Goal: Task Accomplishment & Management: Complete application form

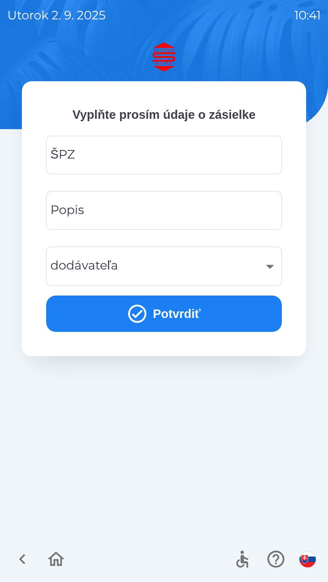
click at [137, 150] on input "ŠPZ" at bounding box center [163, 155] width 221 height 24
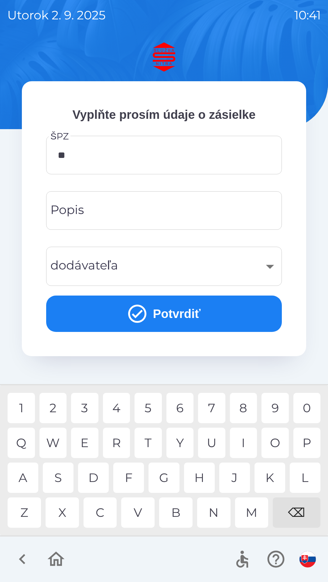
click at [220, 516] on div "N" at bounding box center [213, 513] width 33 height 30
click at [23, 407] on div "1" at bounding box center [21, 408] width 27 height 30
click at [122, 409] on div "4" at bounding box center [116, 408] width 27 height 30
type input "*******"
click at [144, 218] on input "Popis" at bounding box center [163, 211] width 221 height 24
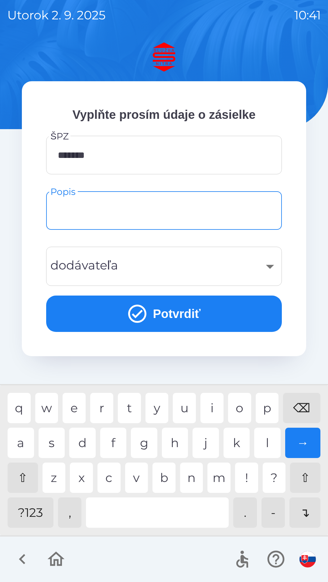
click at [145, 274] on div "​" at bounding box center [163, 266] width 221 height 25
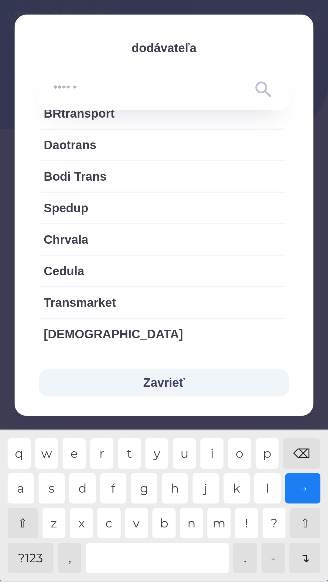
scroll to position [819, 0]
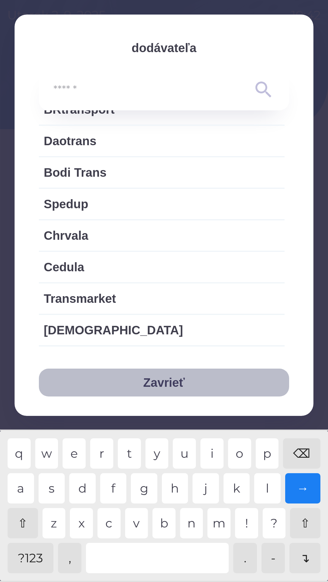
click at [172, 383] on button "Zavrieť" at bounding box center [164, 383] width 250 height 28
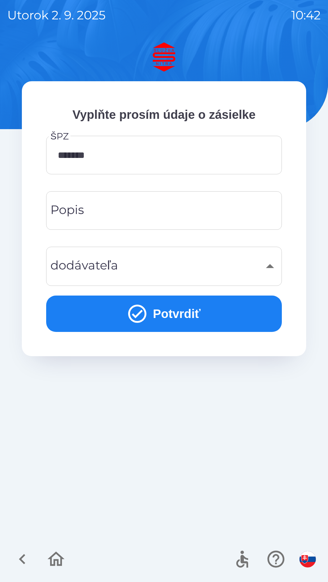
click at [182, 268] on div "​" at bounding box center [163, 266] width 221 height 25
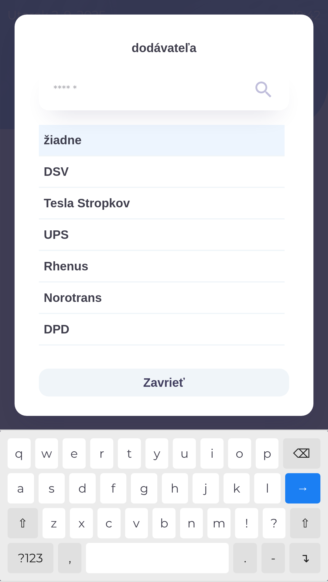
click at [172, 384] on button "Zavrieť" at bounding box center [164, 383] width 250 height 28
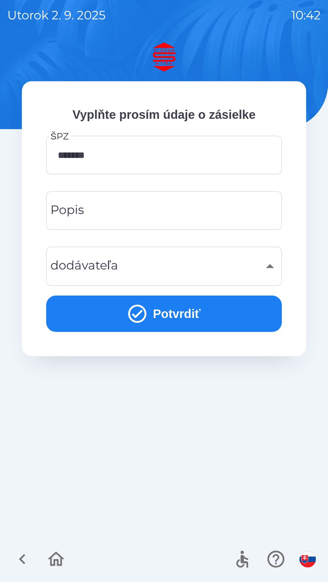
click at [200, 318] on button "Potvrdiť" at bounding box center [163, 314] width 235 height 36
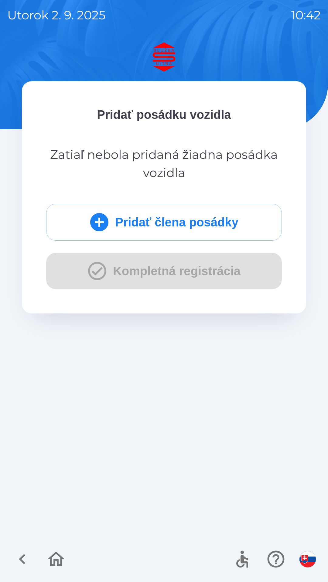
click at [187, 276] on div "Pridať člena posádky Kompletná registrácia" at bounding box center [163, 247] width 235 height 86
click at [100, 221] on icon "submit" at bounding box center [99, 222] width 18 height 18
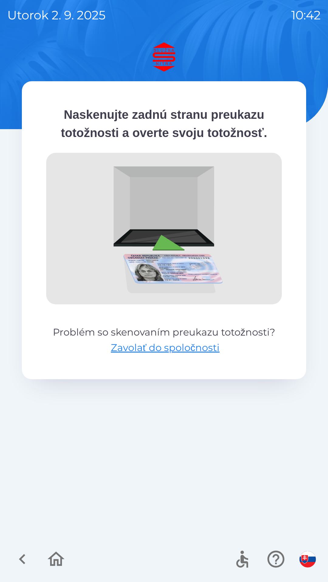
click at [173, 65] on img at bounding box center [164, 56] width 284 height 29
click at [170, 57] on img at bounding box center [164, 56] width 284 height 29
click at [161, 250] on img at bounding box center [163, 229] width 235 height 152
click at [308, 560] on img "button" at bounding box center [307, 559] width 16 height 16
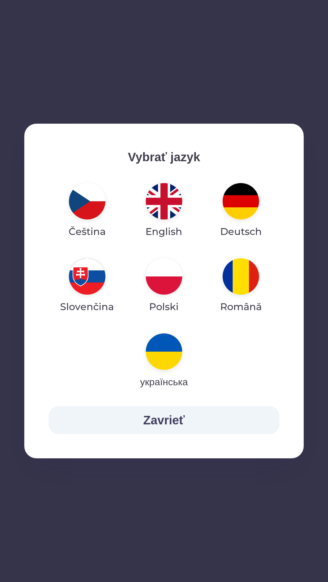
click at [90, 282] on img "button" at bounding box center [87, 276] width 36 height 36
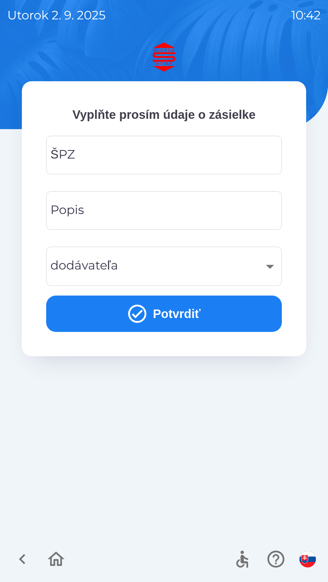
click at [195, 315] on button "Potvrdiť" at bounding box center [163, 314] width 235 height 36
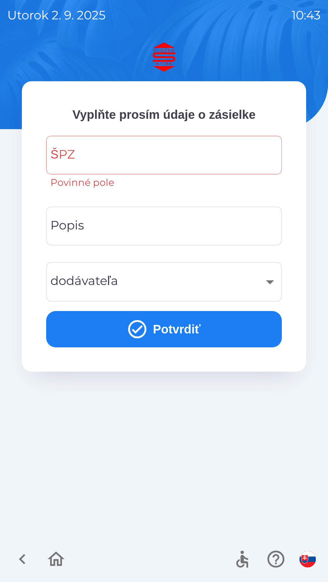
click at [134, 152] on input "ŠPZ" at bounding box center [163, 155] width 221 height 24
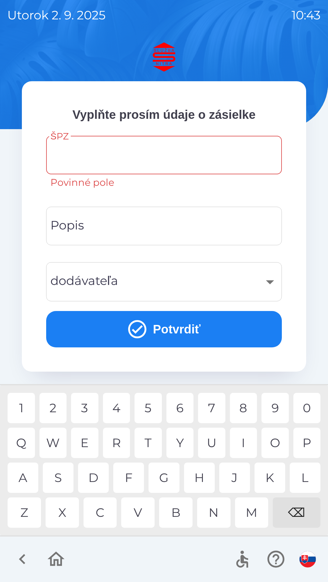
click at [152, 329] on button "Potvrdiť" at bounding box center [163, 329] width 235 height 36
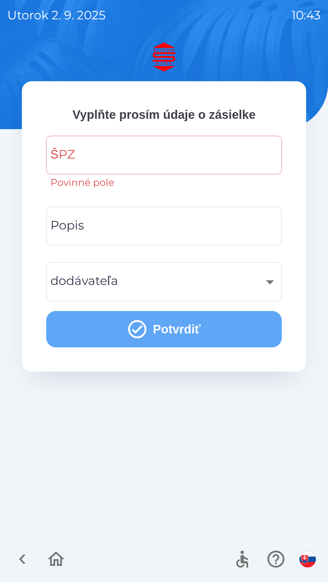
click at [141, 329] on icon "submit" at bounding box center [137, 330] width 22 height 22
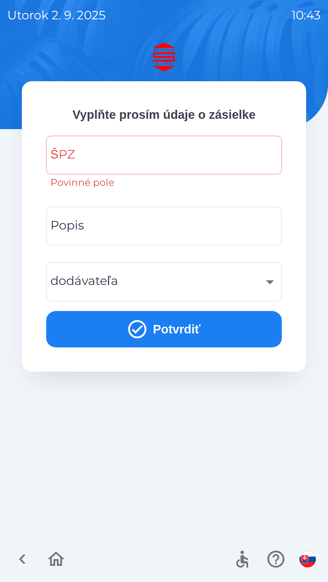
click at [170, 158] on input "ŠPZ" at bounding box center [163, 155] width 221 height 24
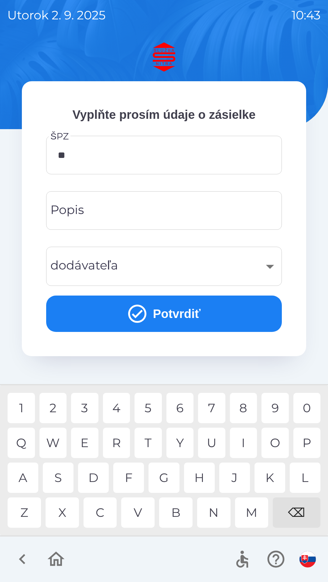
click at [217, 517] on div "N" at bounding box center [213, 513] width 33 height 30
click at [53, 407] on div "2" at bounding box center [52, 408] width 27 height 30
click at [178, 515] on div "B" at bounding box center [175, 513] width 33 height 30
type input "*******"
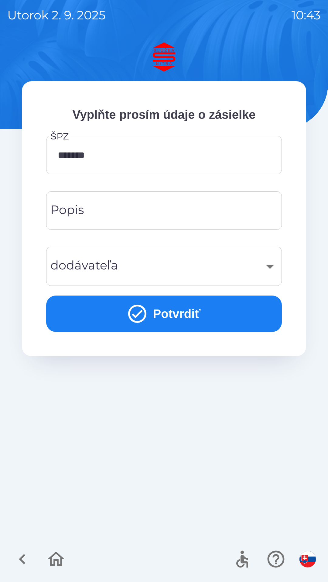
click at [163, 278] on div "​" at bounding box center [163, 266] width 221 height 25
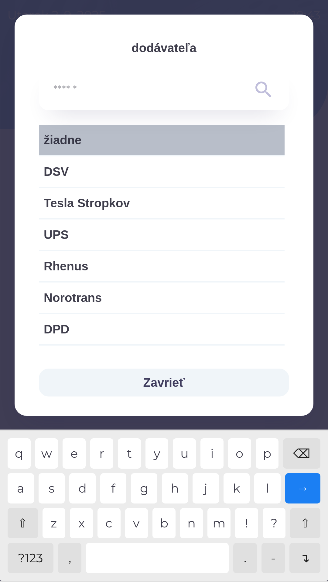
click at [116, 140] on span "žiadne" at bounding box center [162, 140] width 236 height 18
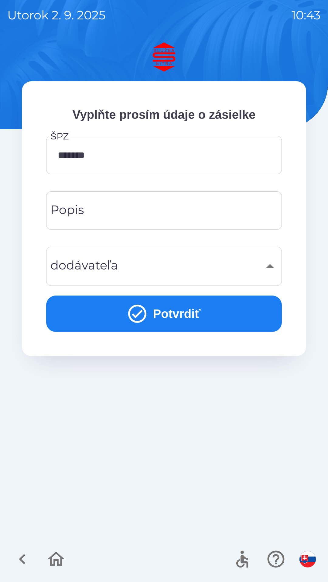
click at [143, 312] on icon "submit" at bounding box center [137, 314] width 18 height 18
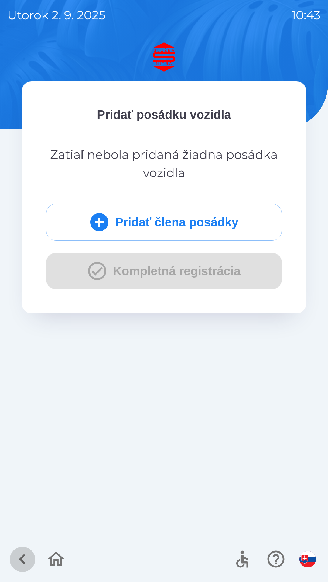
click at [22, 559] on icon "button" at bounding box center [22, 559] width 20 height 20
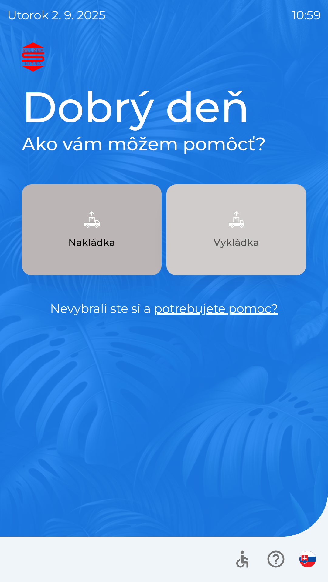
click at [238, 242] on p "Vykládka" at bounding box center [236, 242] width 46 height 15
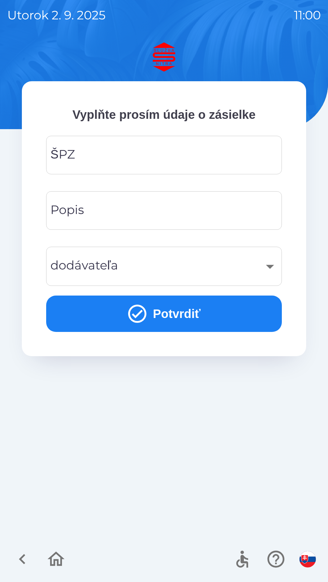
click at [181, 173] on div "ŠPZ" at bounding box center [163, 155] width 235 height 39
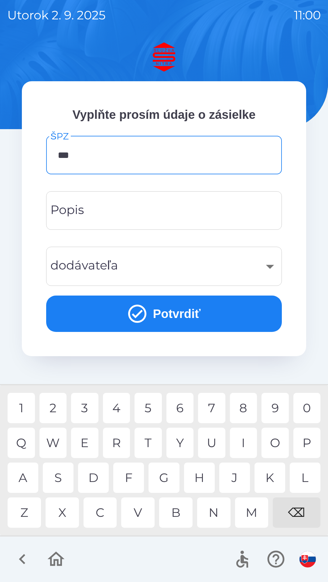
click at [150, 411] on div "5" at bounding box center [147, 408] width 27 height 30
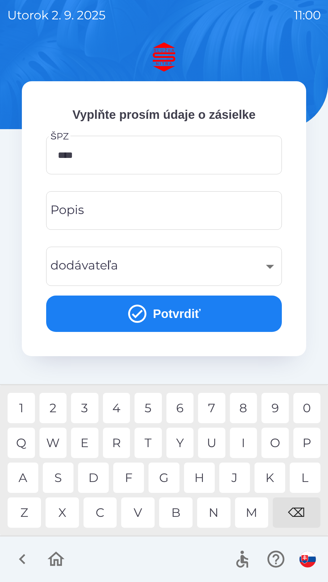
click at [25, 409] on div "1" at bounding box center [21, 408] width 27 height 30
click at [103, 516] on div "C" at bounding box center [99, 513] width 33 height 30
type input "*******"
click at [153, 266] on div "​" at bounding box center [163, 266] width 221 height 25
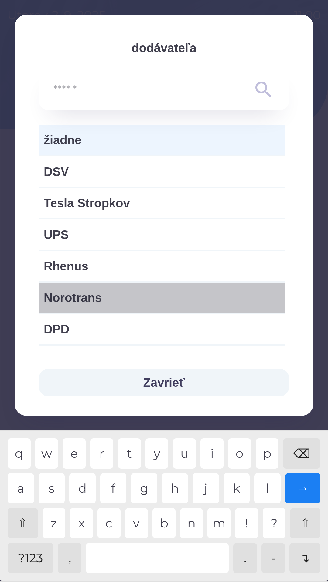
click at [153, 301] on span "Norotrans" at bounding box center [162, 298] width 236 height 18
type input "***"
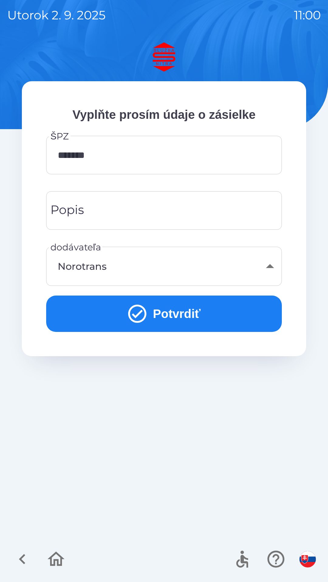
click at [143, 314] on icon "submit" at bounding box center [137, 314] width 18 height 18
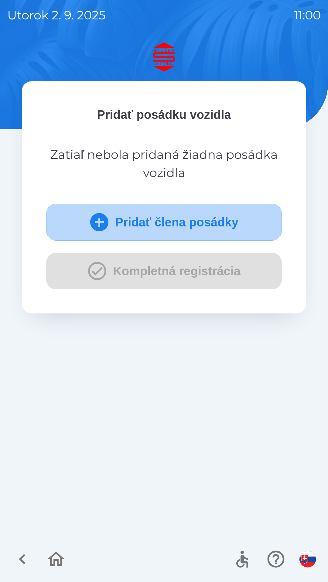
click at [101, 223] on icon "submit" at bounding box center [99, 222] width 18 height 18
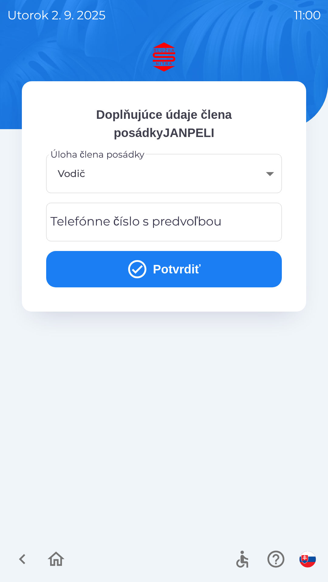
click at [143, 268] on icon "submit" at bounding box center [137, 269] width 22 height 22
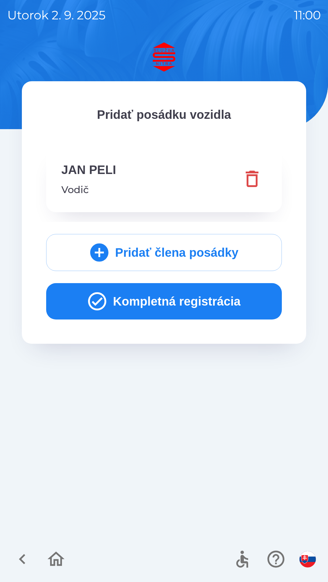
click at [100, 298] on icon "button" at bounding box center [97, 302] width 22 height 22
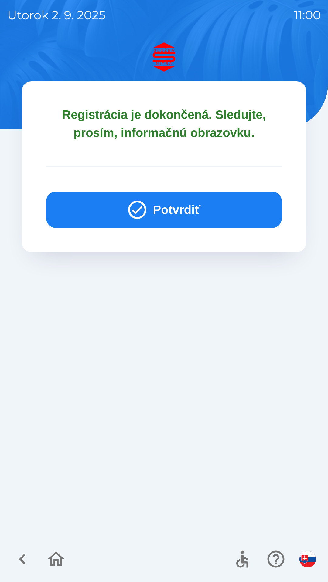
click at [136, 217] on icon "button" at bounding box center [137, 210] width 18 height 18
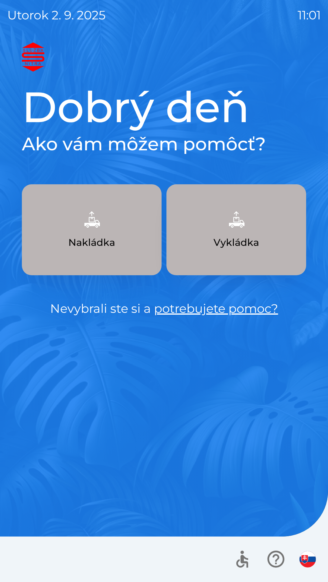
click at [103, 233] on button "Nakládka" at bounding box center [92, 229] width 140 height 91
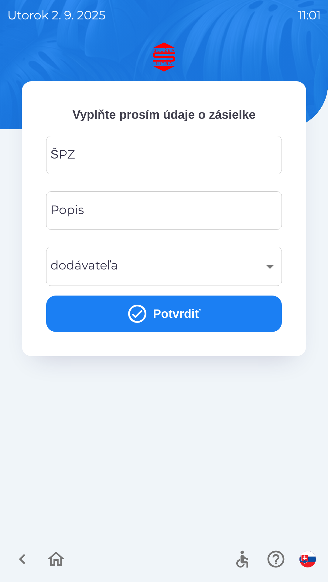
click at [164, 318] on button "Potvrdiť" at bounding box center [163, 314] width 235 height 36
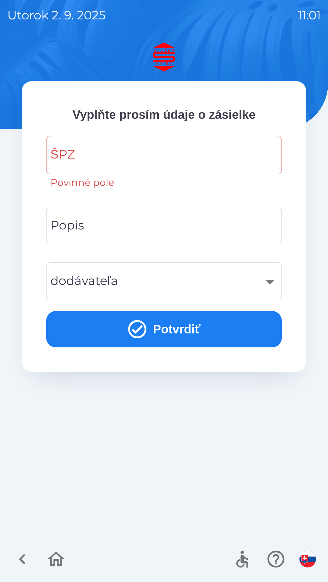
click at [170, 333] on button "Potvrdiť" at bounding box center [163, 329] width 235 height 36
click at [139, 332] on icon "submit" at bounding box center [137, 330] width 22 height 22
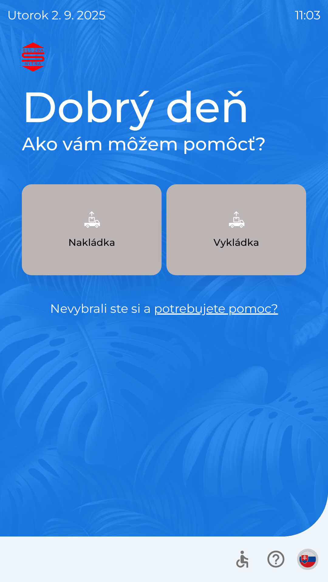
click at [304, 559] on img "button" at bounding box center [307, 559] width 16 height 16
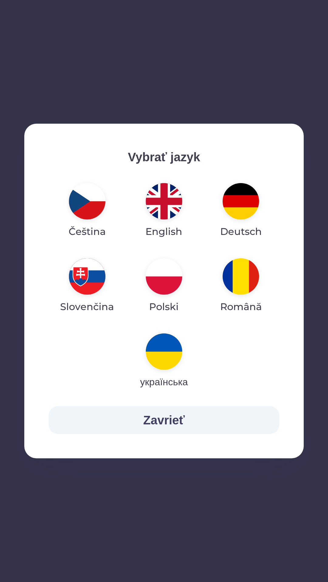
click at [86, 292] on img "button" at bounding box center [87, 276] width 36 height 36
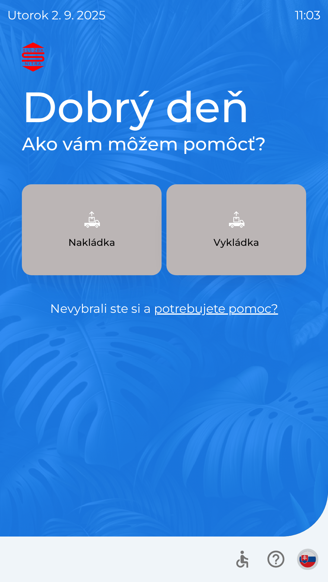
click at [307, 563] on img "button" at bounding box center [307, 559] width 16 height 16
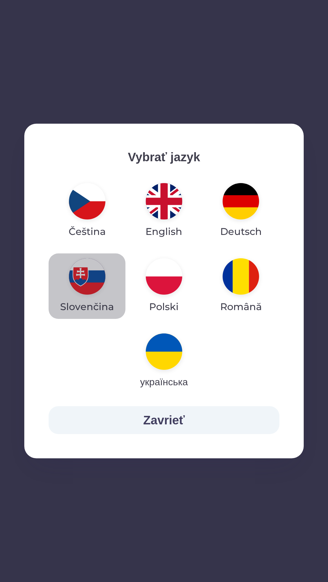
click at [85, 277] on img "button" at bounding box center [87, 276] width 36 height 36
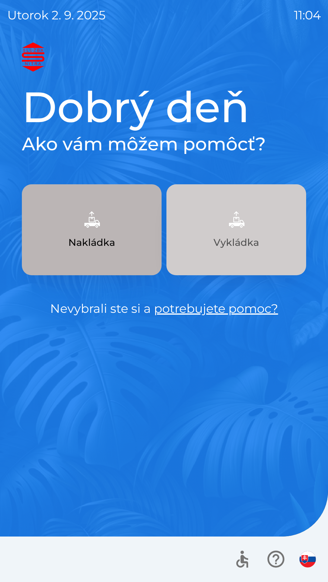
click at [236, 240] on p "Vykládka" at bounding box center [236, 242] width 46 height 15
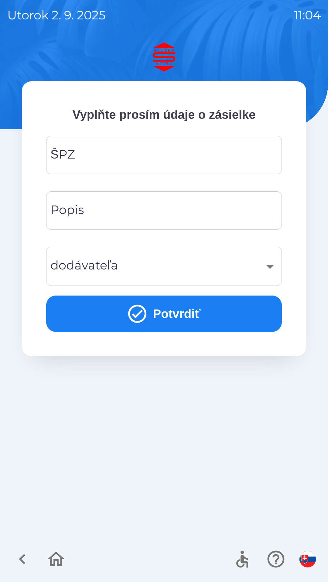
click at [162, 160] on input "ŠPZ" at bounding box center [163, 155] width 221 height 24
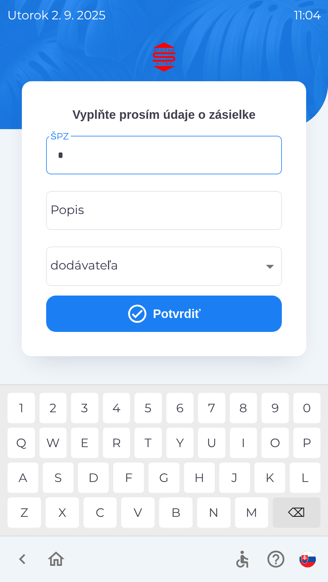
click at [151, 445] on div "T" at bounding box center [147, 443] width 27 height 30
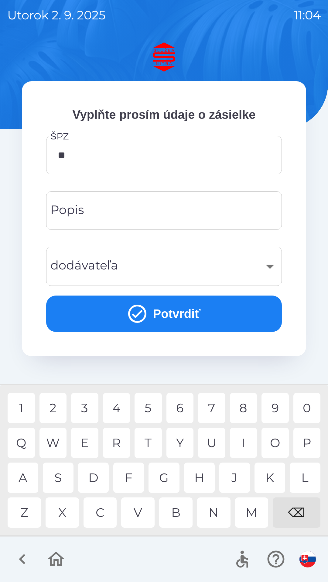
click at [181, 520] on div "B" at bounding box center [175, 513] width 33 height 30
click at [156, 440] on div "T" at bounding box center [147, 443] width 27 height 30
click at [307, 408] on div "0" at bounding box center [306, 408] width 27 height 30
type input "******"
click at [144, 267] on div "​" at bounding box center [163, 266] width 221 height 25
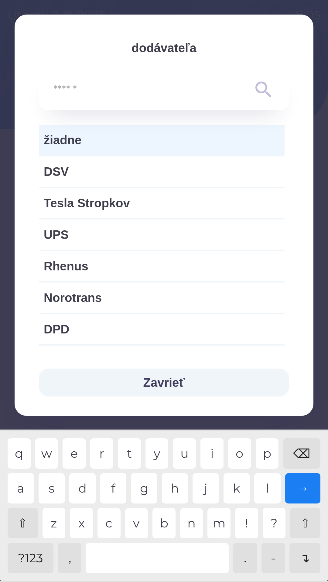
click at [151, 382] on button "Zavrieť" at bounding box center [164, 383] width 250 height 28
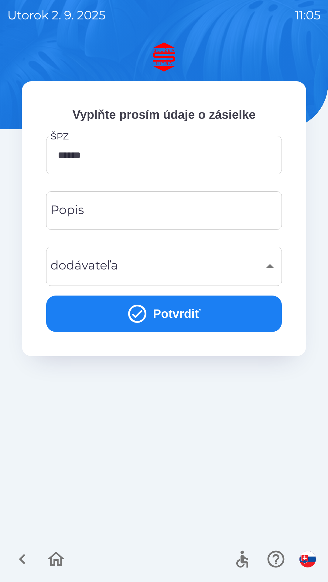
click at [157, 272] on div "​" at bounding box center [163, 266] width 221 height 25
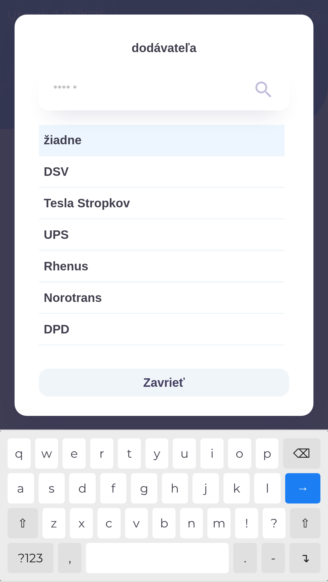
click at [79, 140] on span "žiadne" at bounding box center [162, 140] width 236 height 18
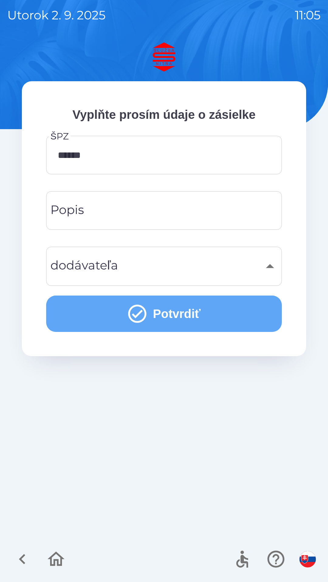
click at [141, 320] on icon "submit" at bounding box center [137, 314] width 18 height 18
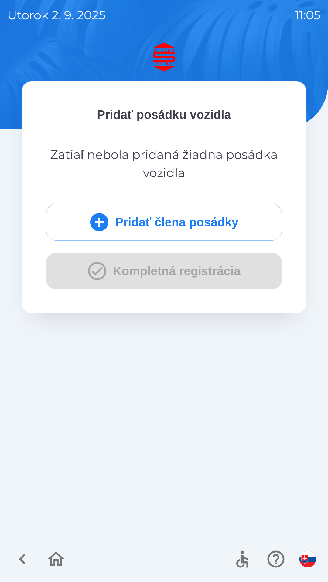
click at [97, 221] on icon "submit" at bounding box center [99, 222] width 18 height 18
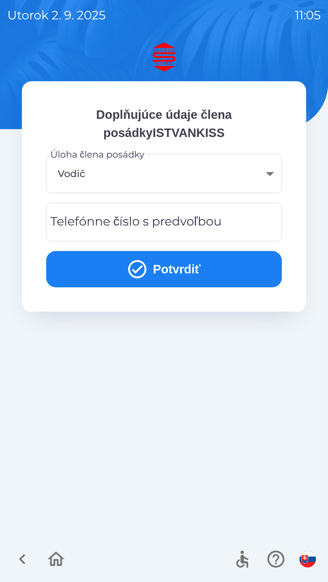
click at [145, 268] on icon "submit" at bounding box center [137, 269] width 22 height 22
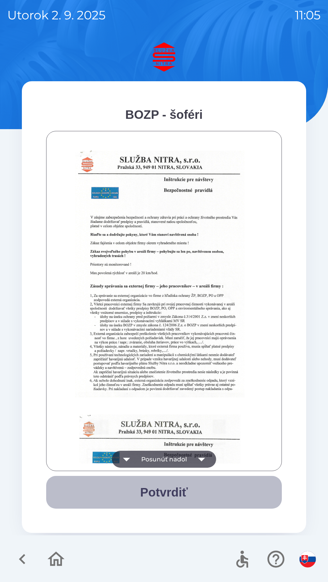
click at [155, 494] on button "Potvrdiť" at bounding box center [163, 492] width 235 height 33
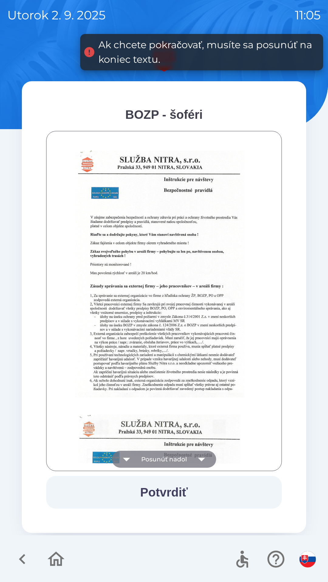
click at [206, 462] on icon "button" at bounding box center [201, 459] width 17 height 17
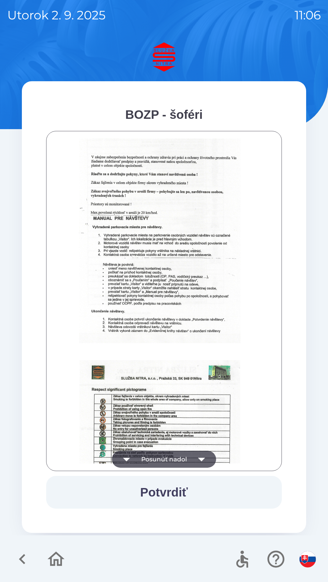
click at [62, 568] on icon "button" at bounding box center [56, 559] width 20 height 20
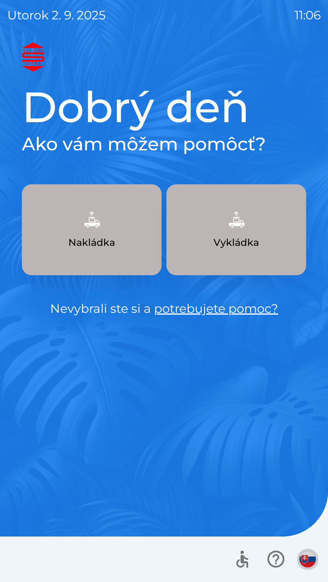
click at [304, 561] on img "button" at bounding box center [307, 559] width 16 height 16
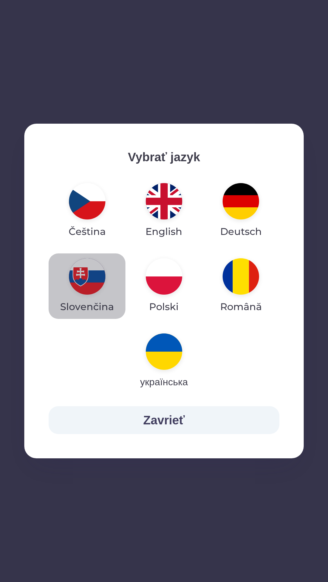
click at [93, 285] on img "button" at bounding box center [87, 276] width 36 height 36
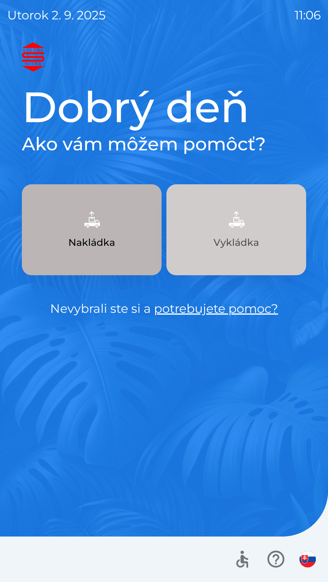
click at [237, 229] on img "button" at bounding box center [236, 219] width 27 height 27
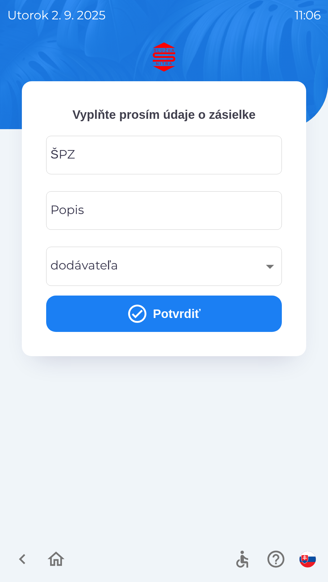
click at [154, 156] on input "ŠPZ" at bounding box center [163, 155] width 221 height 24
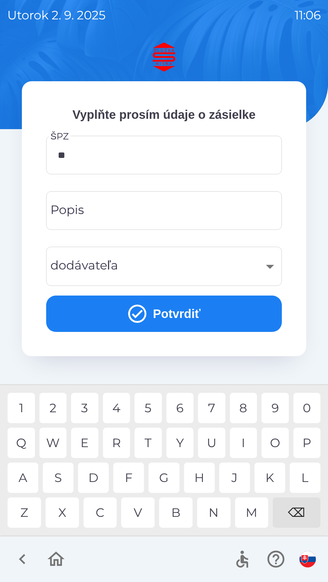
click at [179, 514] on div "B" at bounding box center [175, 513] width 33 height 30
click at [310, 410] on div "0" at bounding box center [306, 408] width 27 height 30
type input "******"
click at [179, 410] on div "6" at bounding box center [179, 408] width 27 height 30
click at [153, 214] on input "Popis" at bounding box center [163, 211] width 221 height 24
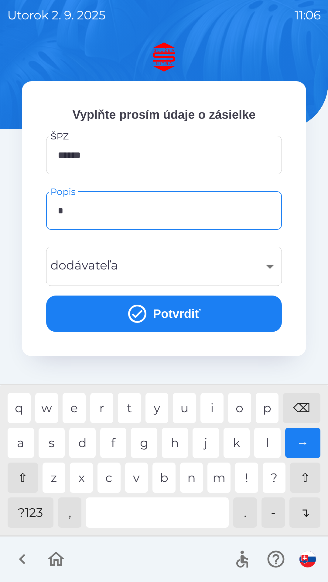
click at [232, 446] on div "k" at bounding box center [236, 443] width 26 height 30
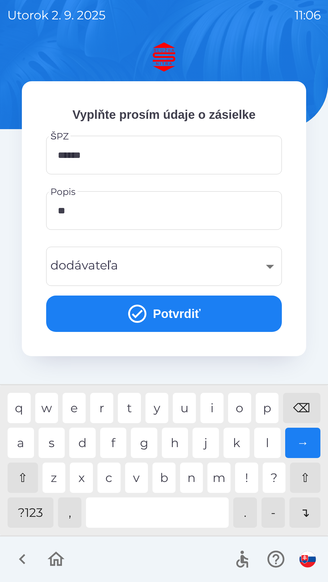
click at [209, 411] on div "i" at bounding box center [211, 408] width 23 height 30
click at [52, 445] on div "s" at bounding box center [52, 443] width 26 height 30
click at [54, 445] on div "s" at bounding box center [52, 443] width 26 height 30
click at [265, 445] on div "l" at bounding box center [267, 443] width 26 height 30
click at [52, 446] on div "s" at bounding box center [52, 443] width 26 height 30
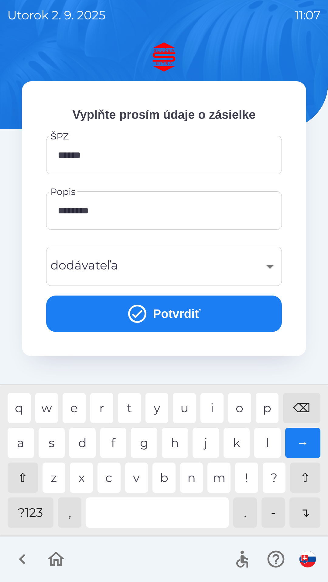
click at [140, 478] on div "v" at bounding box center [136, 478] width 23 height 30
click at [20, 445] on div "a" at bounding box center [21, 443] width 26 height 30
type input "**********"
click at [190, 480] on div "n" at bounding box center [191, 478] width 23 height 30
click at [148, 267] on div "​" at bounding box center [163, 266] width 221 height 25
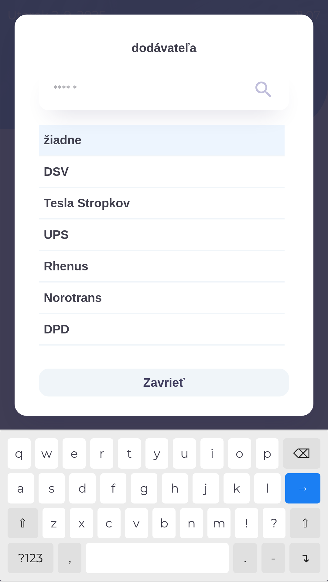
click at [149, 96] on input "text" at bounding box center [151, 90] width 197 height 17
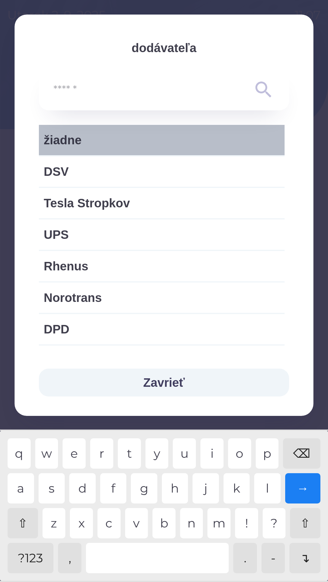
click at [149, 140] on span "žiadne" at bounding box center [162, 140] width 236 height 18
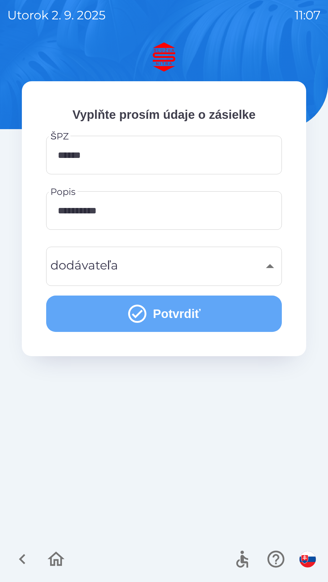
click at [136, 311] on icon "submit" at bounding box center [137, 314] width 22 height 22
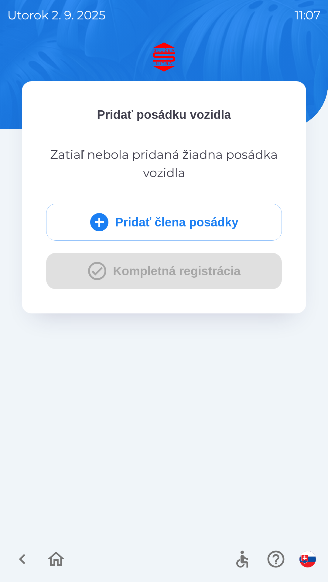
click at [99, 226] on icon "submit" at bounding box center [99, 222] width 18 height 18
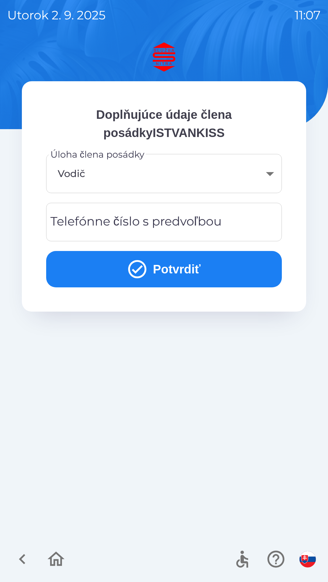
click at [173, 227] on div "Telefónne číslo s predvoľbou Telefónne číslo s predvoľbou" at bounding box center [163, 222] width 235 height 39
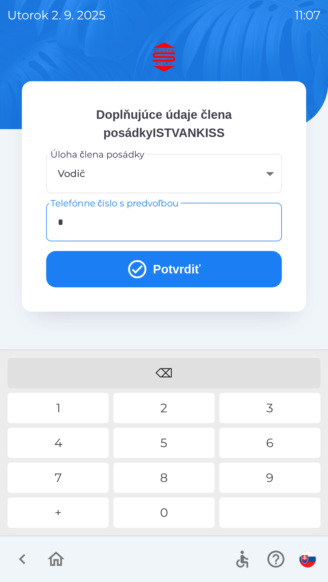
click at [61, 512] on div "+" at bounding box center [58, 513] width 101 height 30
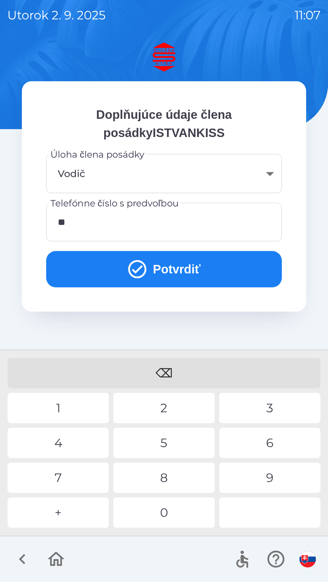
click at [268, 407] on div "3" at bounding box center [269, 408] width 101 height 30
click at [266, 444] on div "6" at bounding box center [269, 443] width 101 height 30
click at [59, 478] on div "7" at bounding box center [58, 478] width 101 height 30
click at [268, 409] on div "3" at bounding box center [269, 408] width 101 height 30
click at [160, 412] on div "2" at bounding box center [163, 408] width 101 height 30
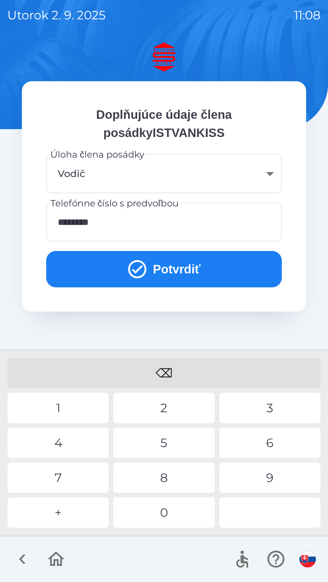
click at [268, 480] on div "9" at bounding box center [269, 478] width 101 height 30
click at [267, 447] on div "6" at bounding box center [269, 443] width 101 height 30
click at [265, 480] on div "9" at bounding box center [269, 478] width 101 height 30
type input "**********"
click at [162, 517] on div "0" at bounding box center [163, 513] width 101 height 30
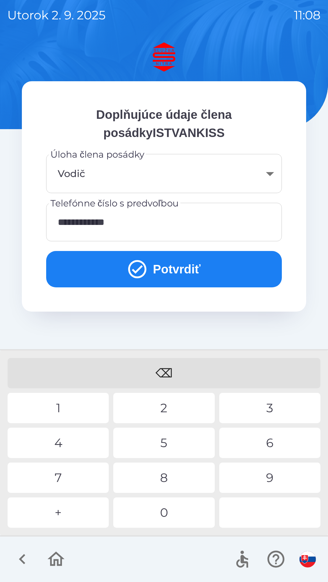
click at [140, 271] on icon "submit" at bounding box center [137, 269] width 22 height 22
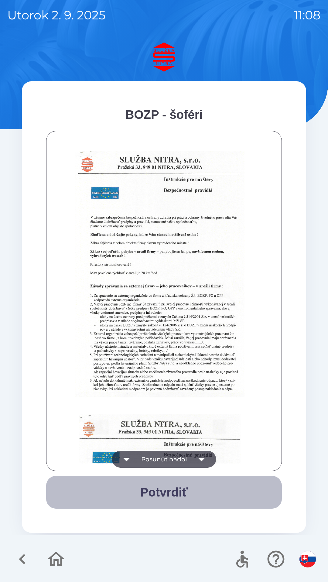
click at [175, 492] on button "Potvrdiť" at bounding box center [163, 492] width 235 height 33
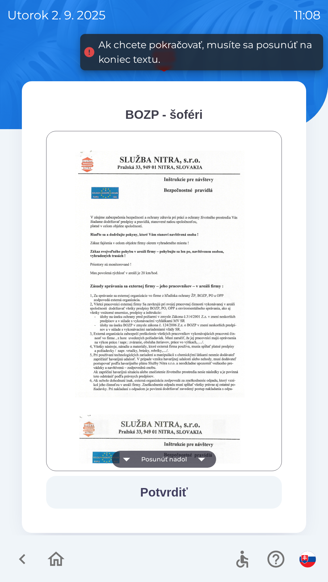
click at [166, 461] on button "Posunúť nadol" at bounding box center [164, 459] width 104 height 17
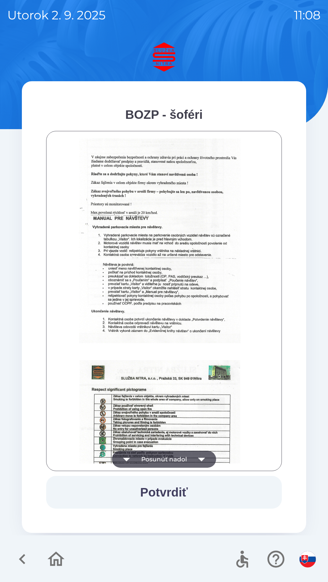
click at [190, 504] on button "Potvrdiť" at bounding box center [163, 492] width 235 height 33
click at [241, 560] on icon "button" at bounding box center [242, 561] width 12 height 13
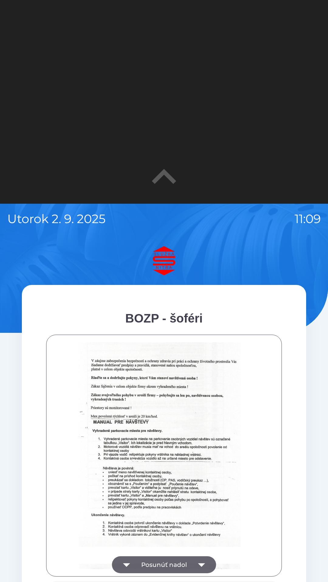
click at [159, 565] on button "Posunúť nadol" at bounding box center [164, 565] width 104 height 17
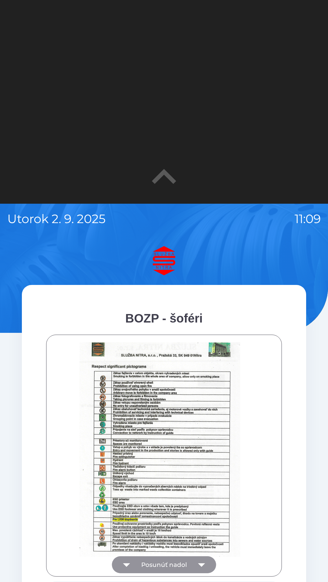
click at [179, 566] on button "Posunúť nadol" at bounding box center [164, 565] width 104 height 17
